Goal: Task Accomplishment & Management: Manage account settings

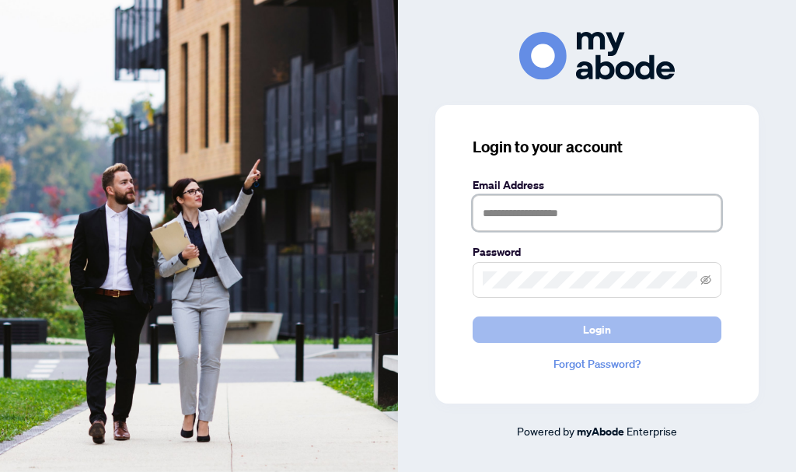
type input "**********"
click at [598, 331] on span "Login" at bounding box center [597, 329] width 28 height 25
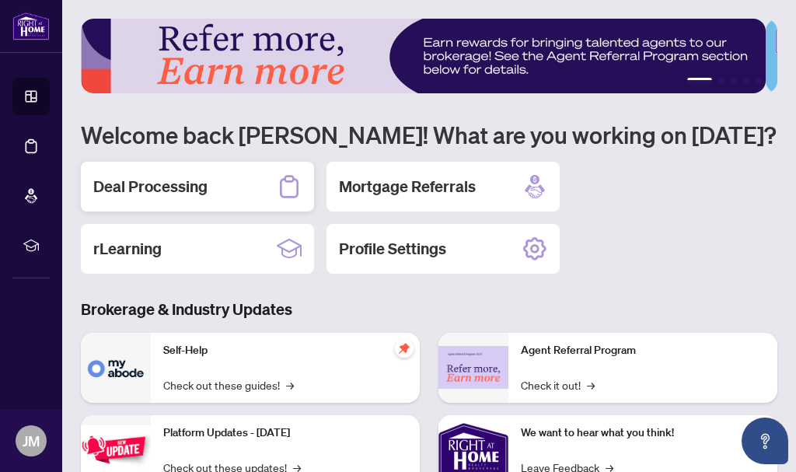
click at [176, 186] on h2 "Deal Processing" at bounding box center [150, 187] width 114 height 22
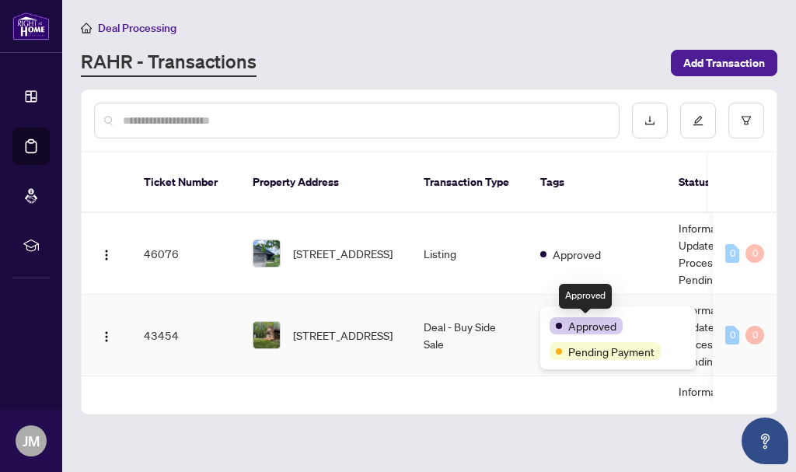
click at [589, 319] on span "Approved" at bounding box center [592, 325] width 48 height 17
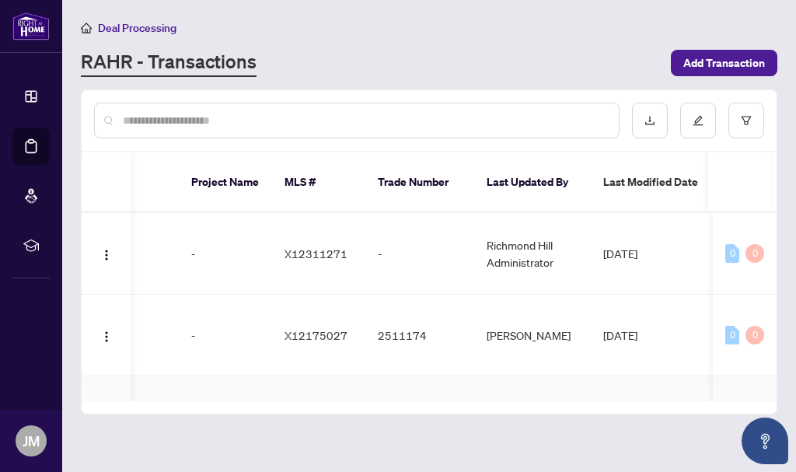
scroll to position [29, 604]
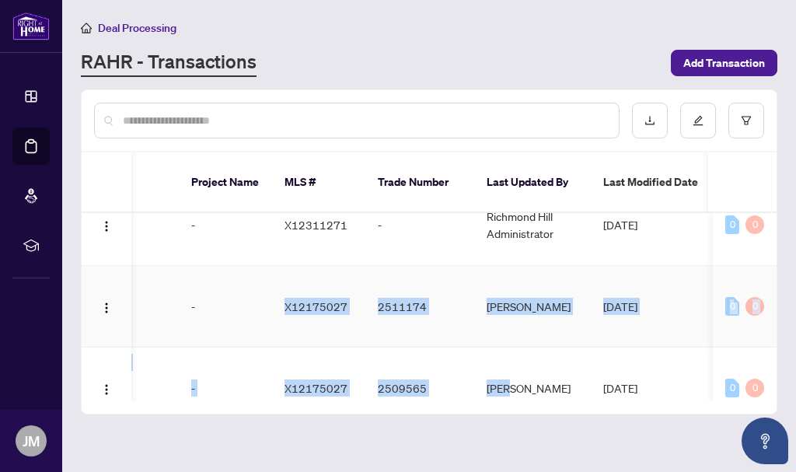
drag, startPoint x: 510, startPoint y: 375, endPoint x: 225, endPoint y: 327, distance: 288.4
click at [422, 401] on main "Deal Processing [PERSON_NAME] - Transactions Add Transaction Ticket Number Prop…" at bounding box center [428, 236] width 733 height 472
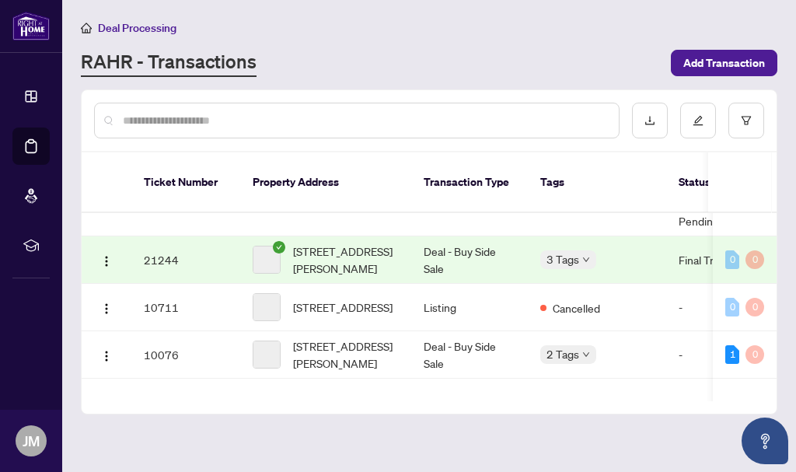
scroll to position [333, 0]
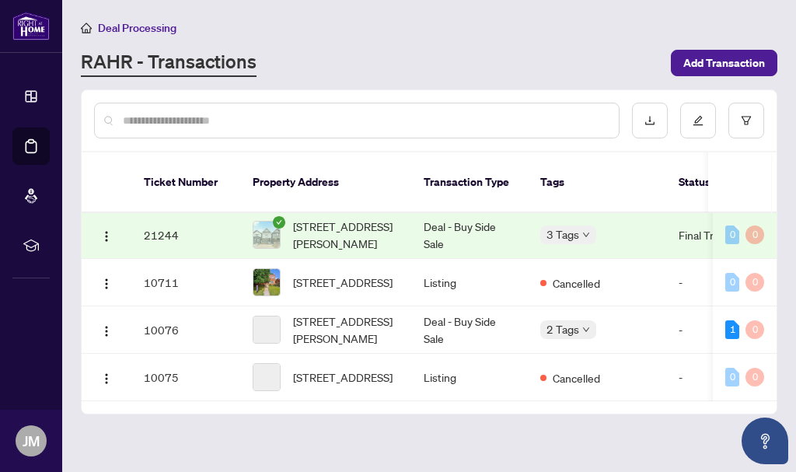
drag, startPoint x: 334, startPoint y: 377, endPoint x: 401, endPoint y: 388, distance: 67.7
click at [416, 388] on div "Ticket Number Property Address Transaction Type Tags Status Project Name MLS # …" at bounding box center [429, 282] width 695 height 261
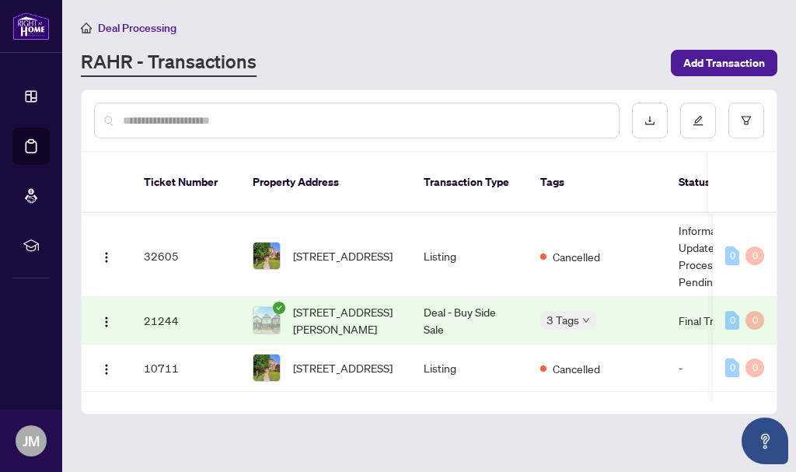
scroll to position [0, 0]
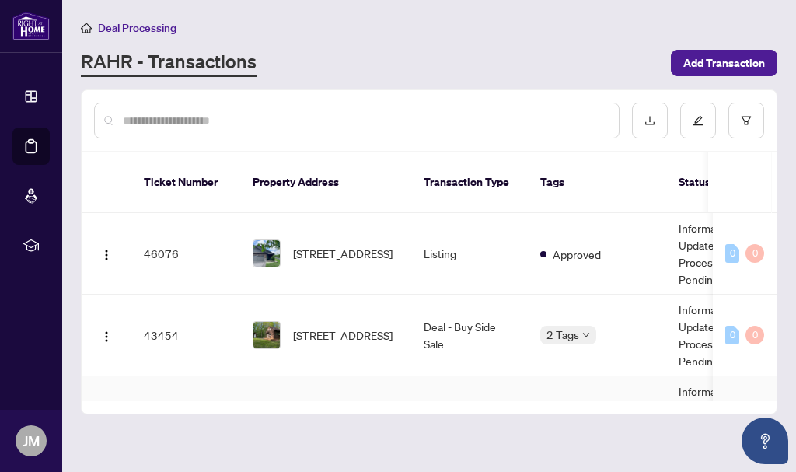
click at [537, 376] on td "Mutual Release Approved" at bounding box center [597, 417] width 138 height 82
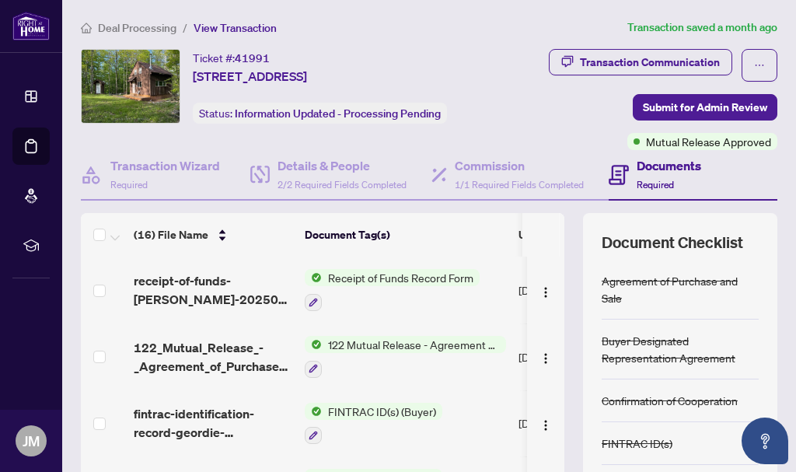
click at [145, 26] on span "Deal Processing" at bounding box center [137, 28] width 78 height 14
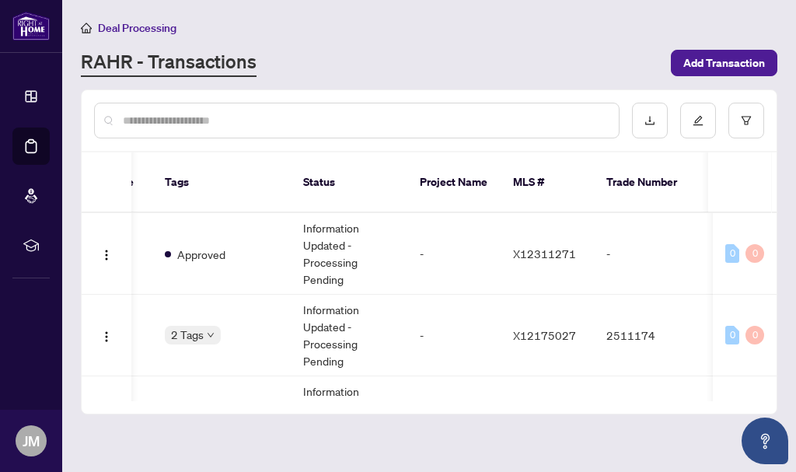
scroll to position [0, 594]
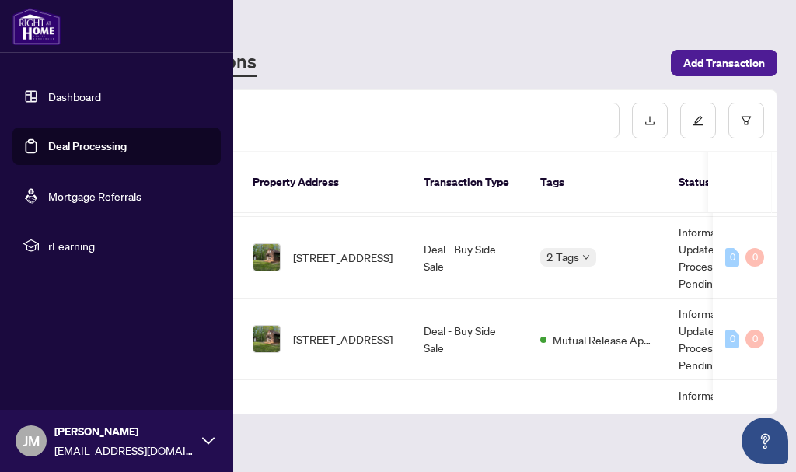
click at [210, 434] on icon at bounding box center [208, 440] width 12 height 12
click at [72, 344] on span "Logout" at bounding box center [62, 348] width 35 height 25
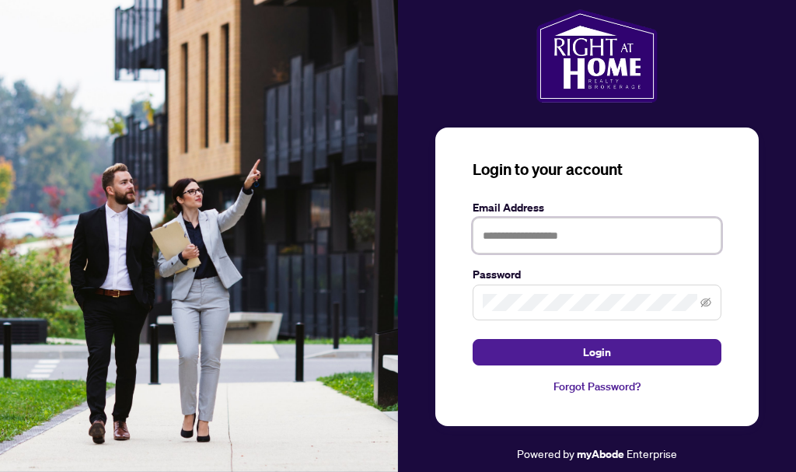
type input "**********"
